Goal: Use online tool/utility: Utilize a website feature to perform a specific function

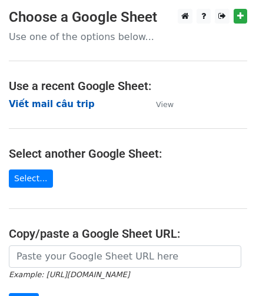
click at [45, 105] on strong "Viết mail câu trip" at bounding box center [52, 104] width 86 height 11
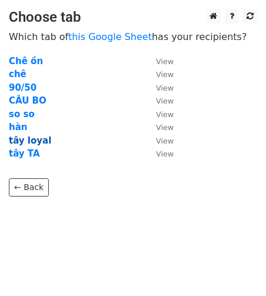
click at [38, 143] on strong "tây loyal" at bounding box center [30, 140] width 42 height 11
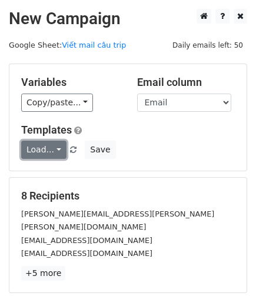
click at [56, 145] on link "Load..." at bounding box center [43, 150] width 45 height 18
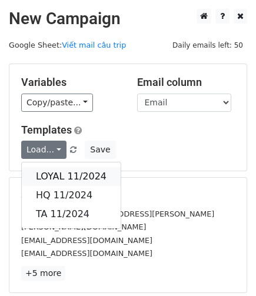
click at [87, 173] on link "LOYAL 11/2024" at bounding box center [71, 176] width 99 height 19
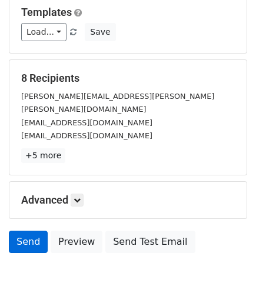
scroll to position [118, 0]
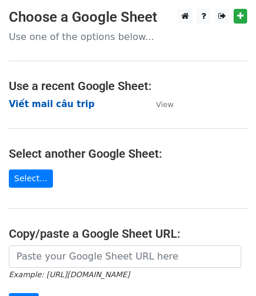
click at [49, 102] on strong "Viết mail câu trip" at bounding box center [52, 104] width 86 height 11
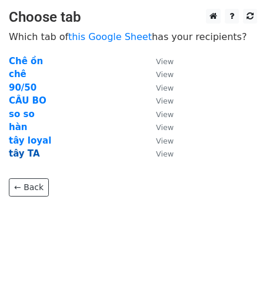
click at [29, 154] on strong "tây TA" at bounding box center [24, 153] width 31 height 11
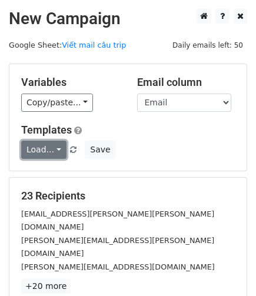
click at [53, 149] on link "Load..." at bounding box center [43, 150] width 45 height 18
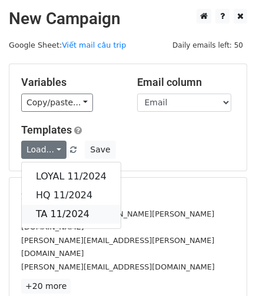
click at [56, 209] on link "TA 11/2024" at bounding box center [71, 214] width 99 height 19
